Goal: Complete application form

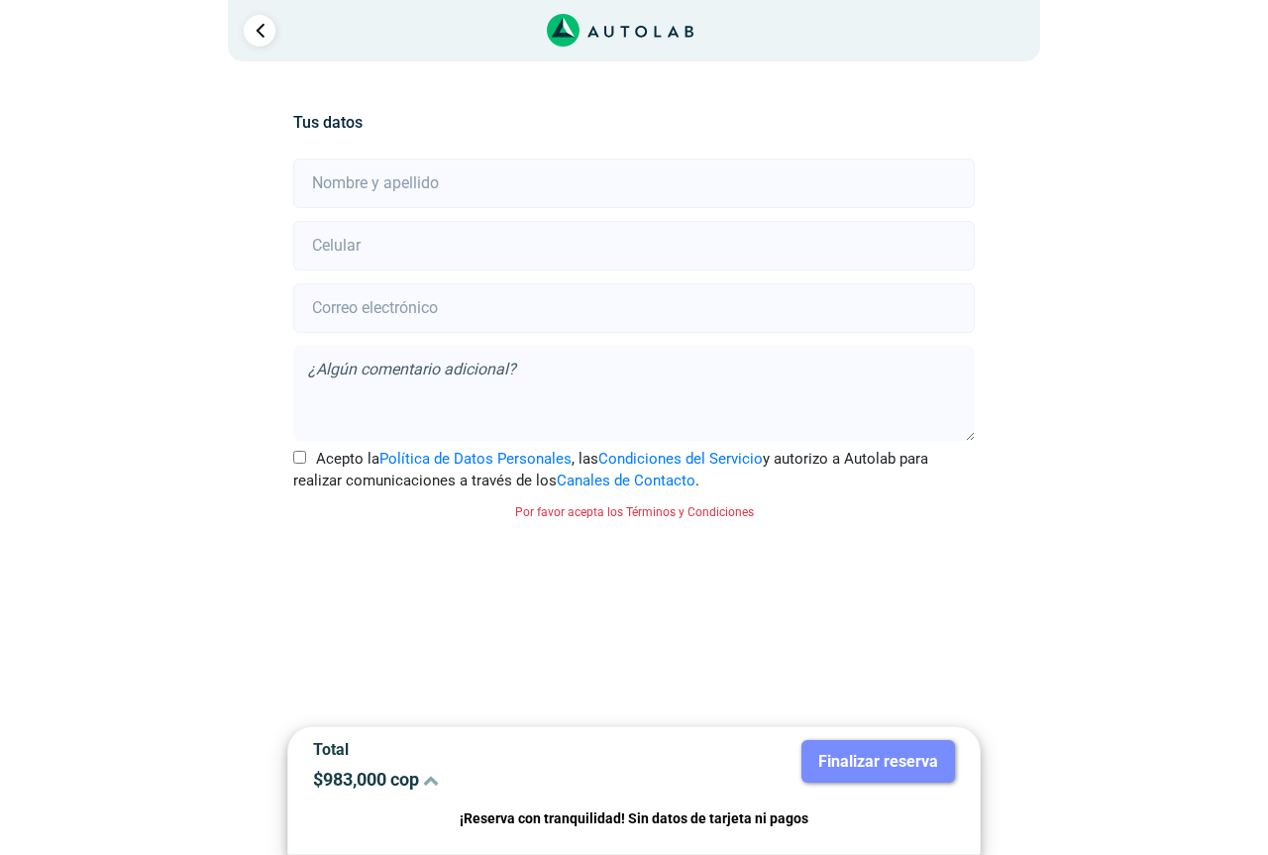
click at [453, 184] on input "text" at bounding box center [633, 184] width 681 height 50
type input "[PERSON_NAME]"
drag, startPoint x: 351, startPoint y: 252, endPoint x: 331, endPoint y: 245, distance: 21.0
click at [352, 249] on input "number" at bounding box center [633, 246] width 681 height 50
type input "3108197217"
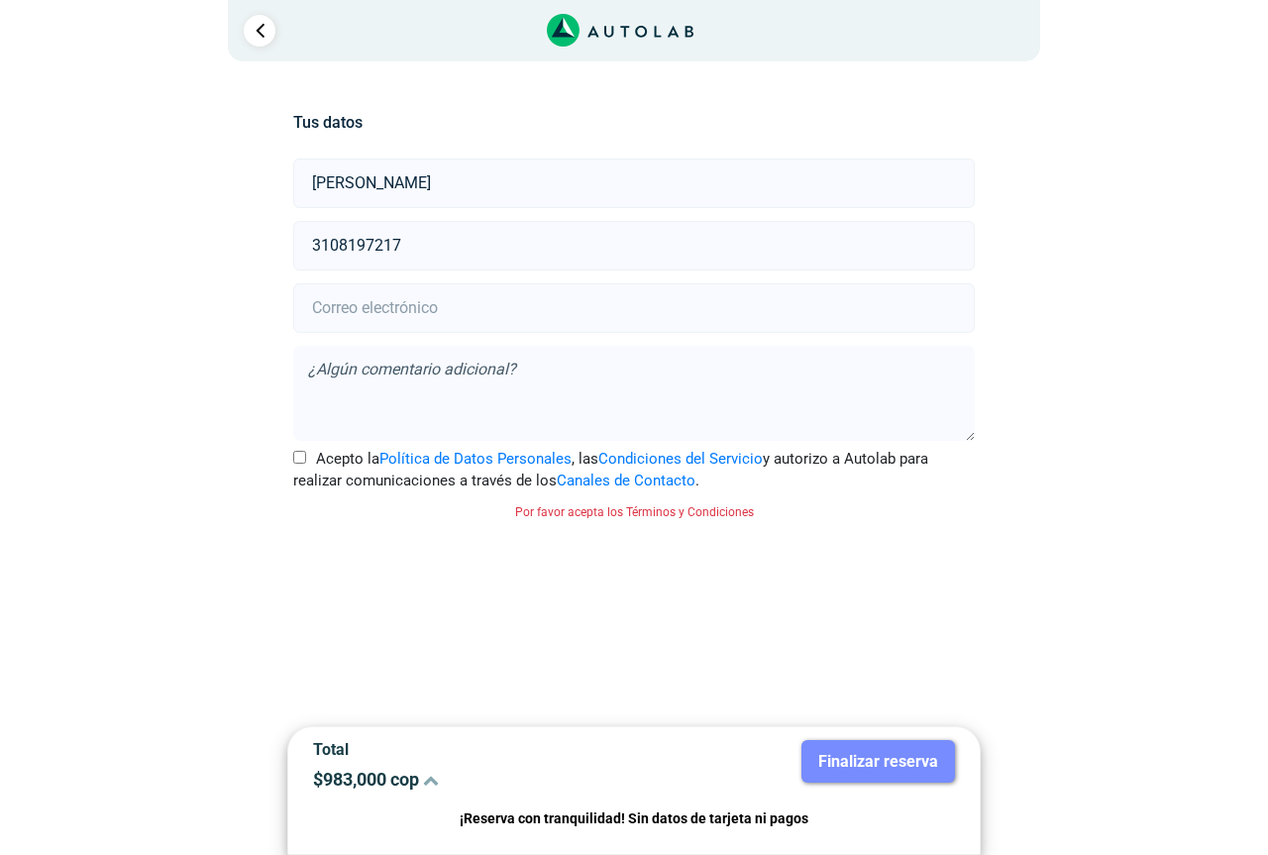
drag, startPoint x: 419, startPoint y: 300, endPoint x: 383, endPoint y: 293, distance: 36.3
click at [417, 299] on input "email" at bounding box center [633, 308] width 681 height 50
type input "[EMAIL_ADDRESS][DOMAIN_NAME]"
click at [400, 381] on textarea at bounding box center [633, 393] width 681 height 95
click at [298, 460] on input "Acepto la Política de Datos Personales , las Condiciones del Servicio y autoriz…" at bounding box center [299, 457] width 13 height 13
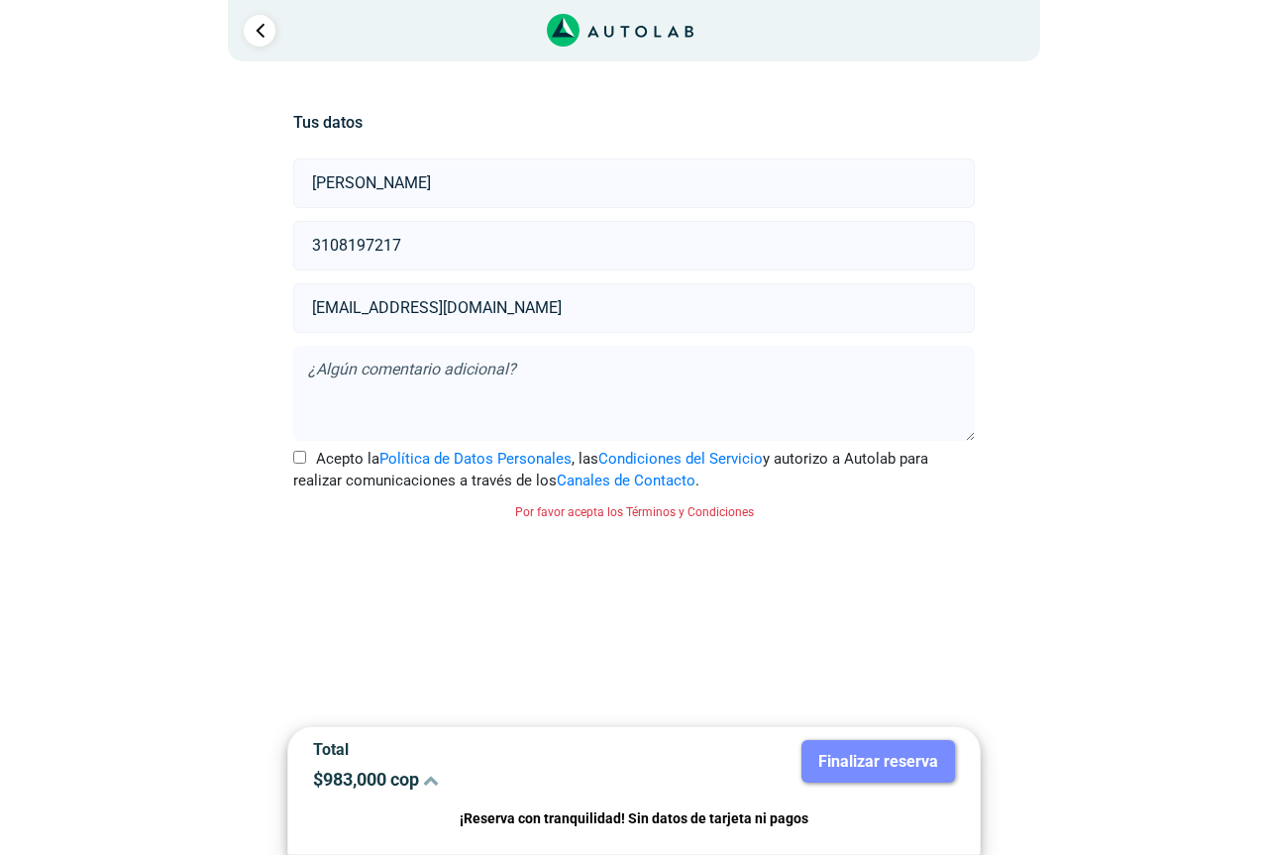
checkbox input "true"
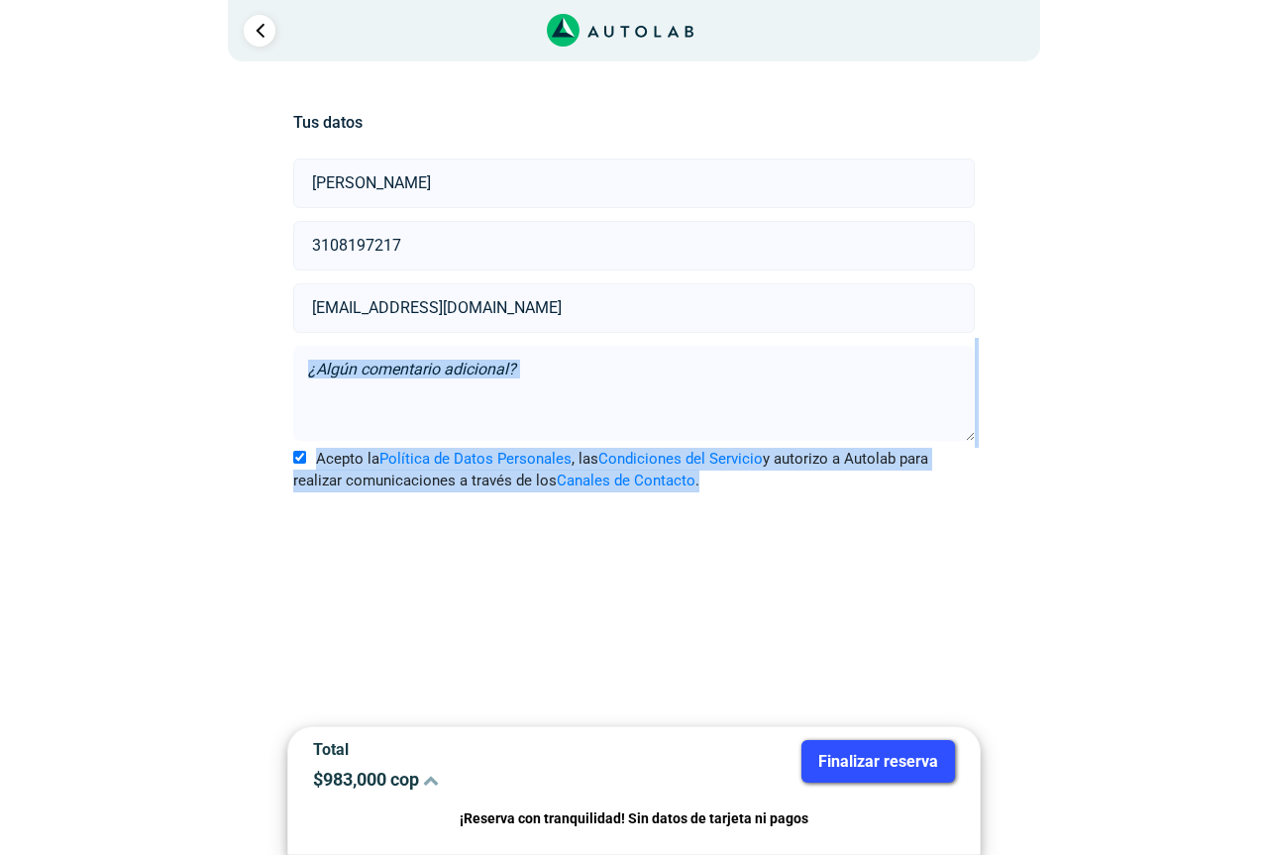
drag, startPoint x: 1264, startPoint y: 312, endPoint x: 1267, endPoint y: 537, distance: 224.9
click at [1267, 537] on div "× ¡Reserva tranquilo! Sin datos de tarjeta ni pagos Aquí puedes ver tus servici…" at bounding box center [634, 317] width 1268 height 635
click at [1084, 376] on div "Llevo mi carro [GEOGRAPHIC_DATA] Lugar del Servicio Sede CARS GT RETAIL a Calle…" at bounding box center [634, 348] width 961 height 573
click at [1174, 280] on div "Llevo mi carro [GEOGRAPHIC_DATA] Lugar del Servicio Sede CARS GT RETAIL a Calle…" at bounding box center [634, 348] width 1189 height 573
click at [1234, 420] on div "× ¡Reserva tranquilo! Sin datos de tarjeta ni pagos Aquí puedes ver tus servici…" at bounding box center [634, 317] width 1268 height 635
